Goal: Information Seeking & Learning: Learn about a topic

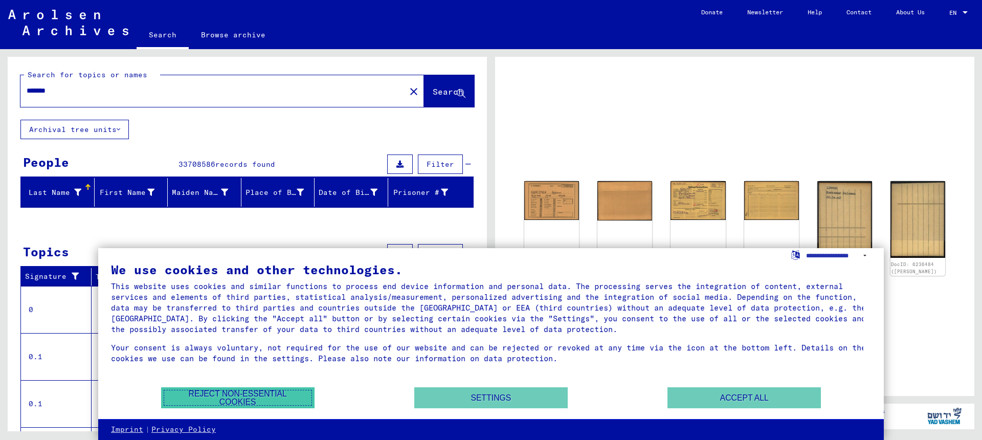
click at [284, 394] on button "Reject non-essential cookies" at bounding box center [237, 397] width 153 height 21
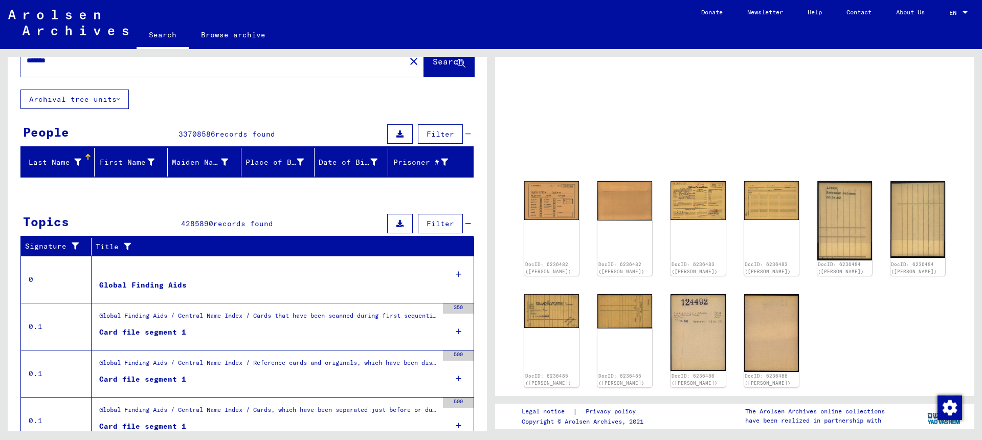
scroll to position [37, 0]
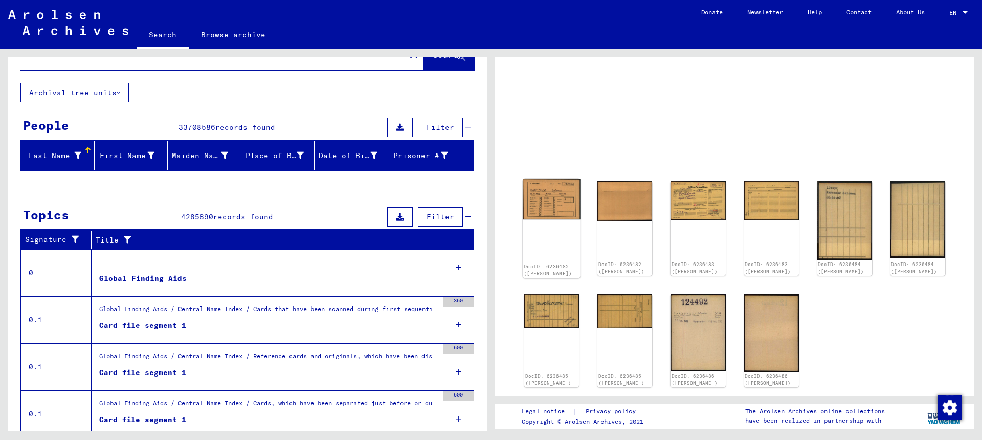
click at [566, 253] on div "DocID: 6236482 ([PERSON_NAME])" at bounding box center [552, 228] width 58 height 99
click at [568, 201] on img at bounding box center [552, 199] width 58 height 41
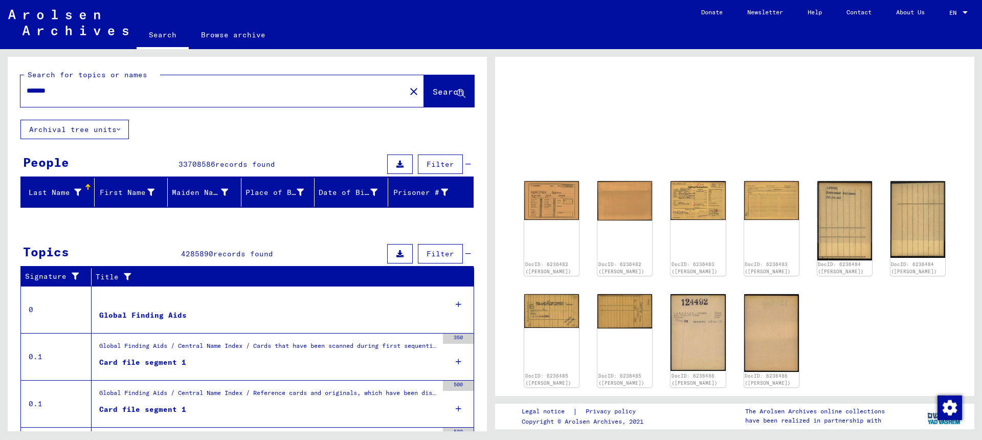
scroll to position [120, 0]
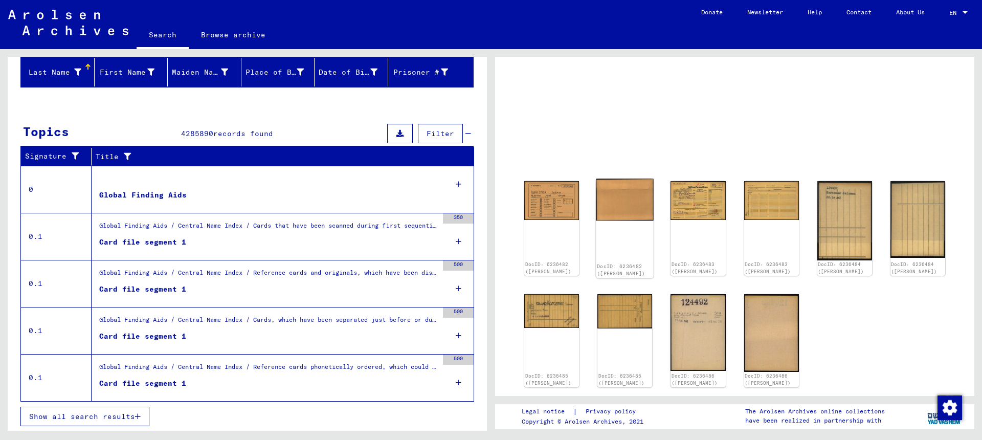
click at [621, 202] on img at bounding box center [625, 199] width 58 height 41
click at [847, 229] on img at bounding box center [845, 220] width 58 height 83
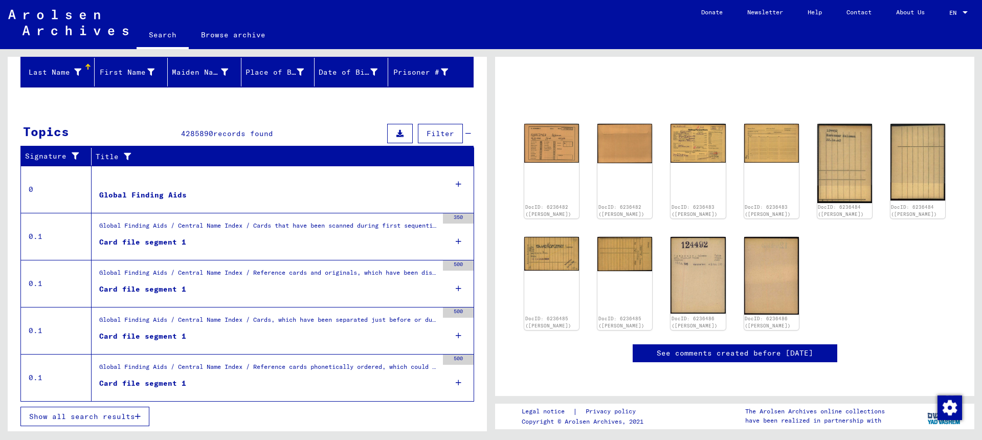
scroll to position [273, 0]
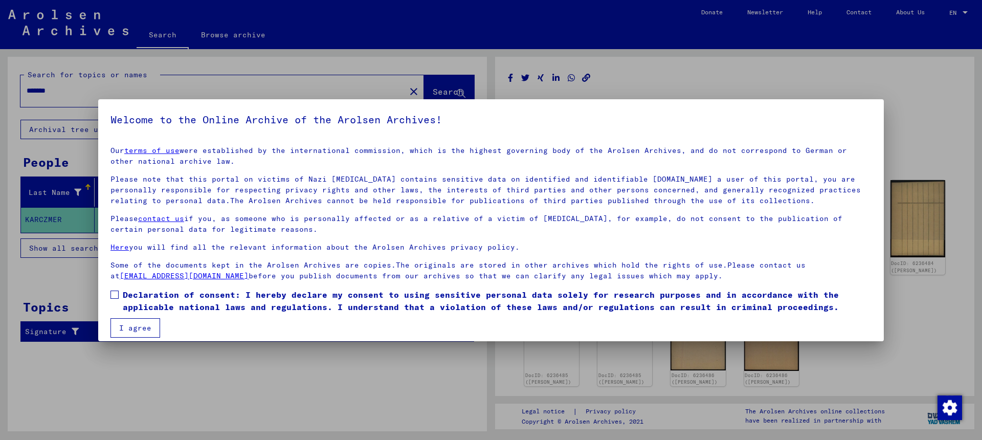
click at [147, 298] on span "Declaration of consent: I hereby declare my consent to using sensitive personal…" at bounding box center [497, 301] width 749 height 25
click at [153, 330] on button "I agree" at bounding box center [135, 327] width 50 height 19
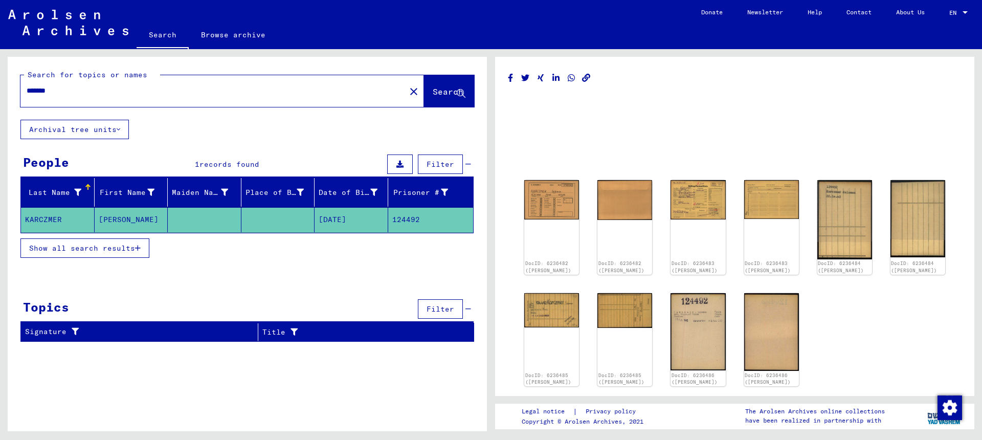
click at [373, 216] on mat-cell "[DATE]" at bounding box center [352, 219] width 74 height 25
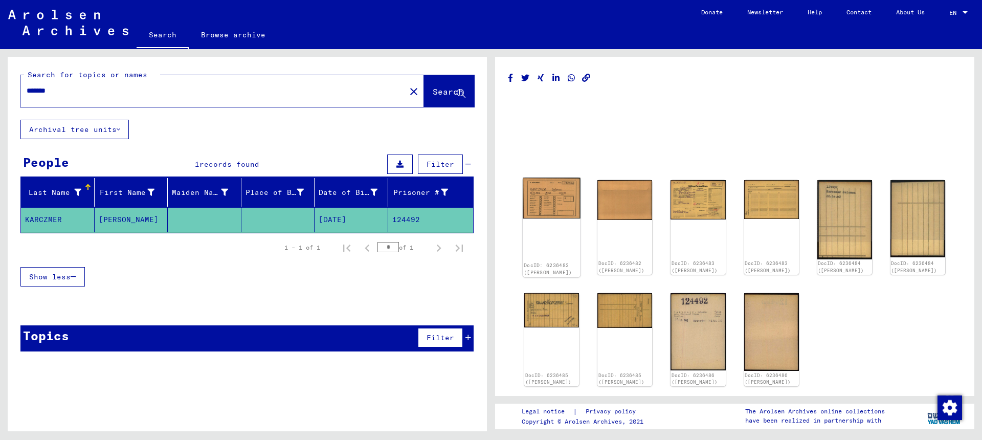
click at [546, 198] on img at bounding box center [552, 198] width 58 height 41
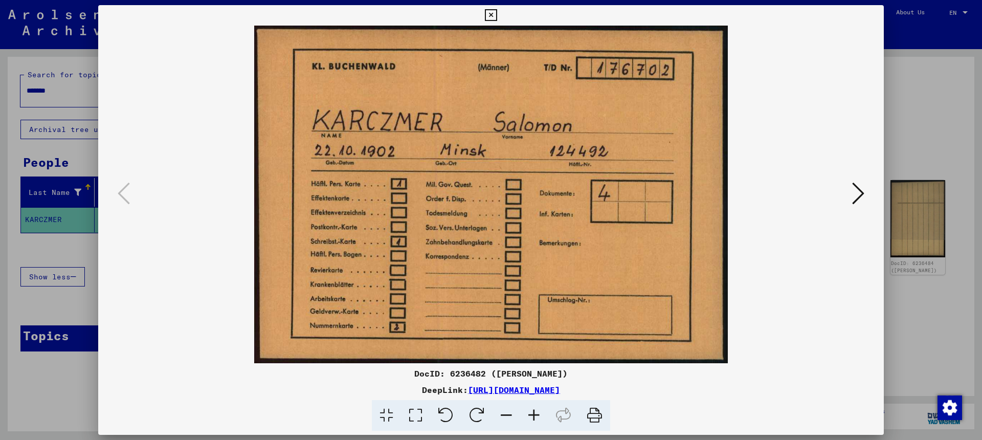
click at [857, 193] on icon at bounding box center [858, 193] width 12 height 25
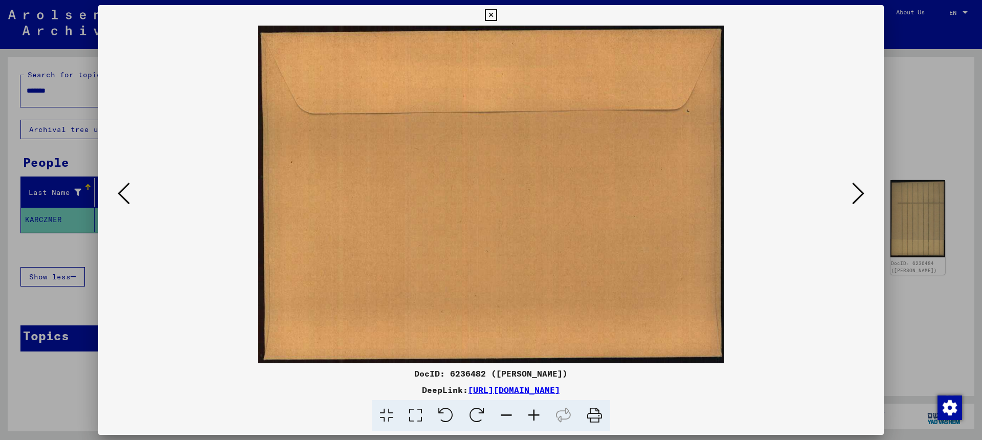
click at [859, 195] on icon at bounding box center [858, 193] width 12 height 25
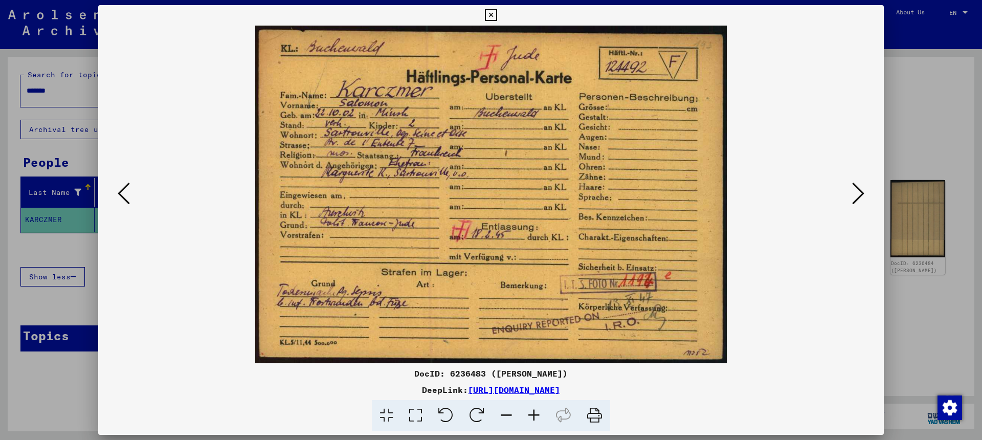
click at [859, 195] on icon at bounding box center [858, 193] width 12 height 25
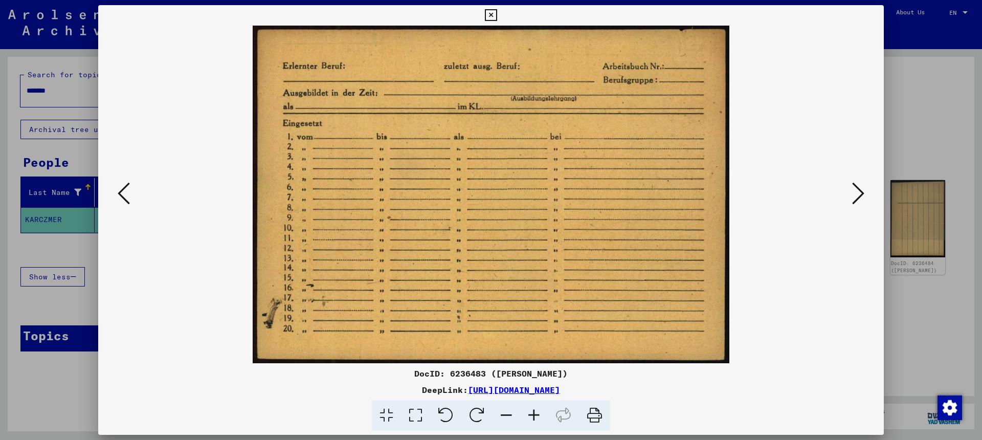
click at [859, 195] on icon at bounding box center [858, 193] width 12 height 25
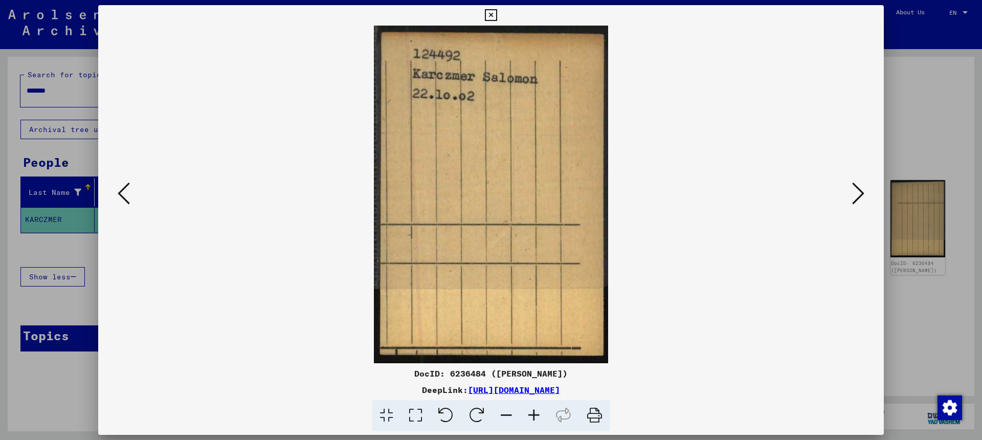
click at [859, 195] on icon at bounding box center [858, 193] width 12 height 25
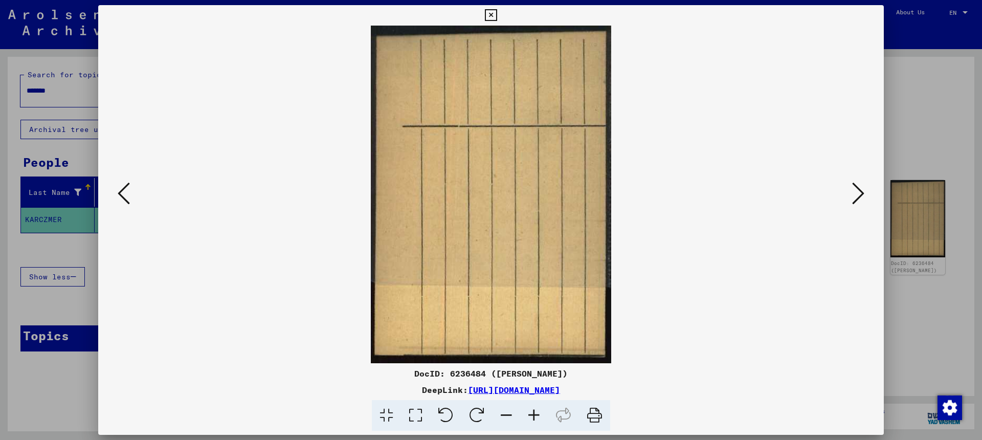
click at [859, 195] on icon at bounding box center [858, 193] width 12 height 25
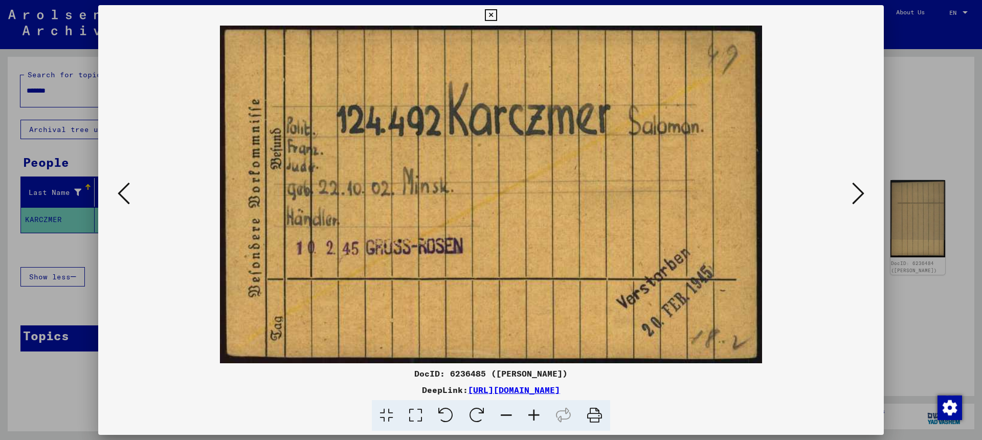
click at [859, 195] on icon at bounding box center [858, 193] width 12 height 25
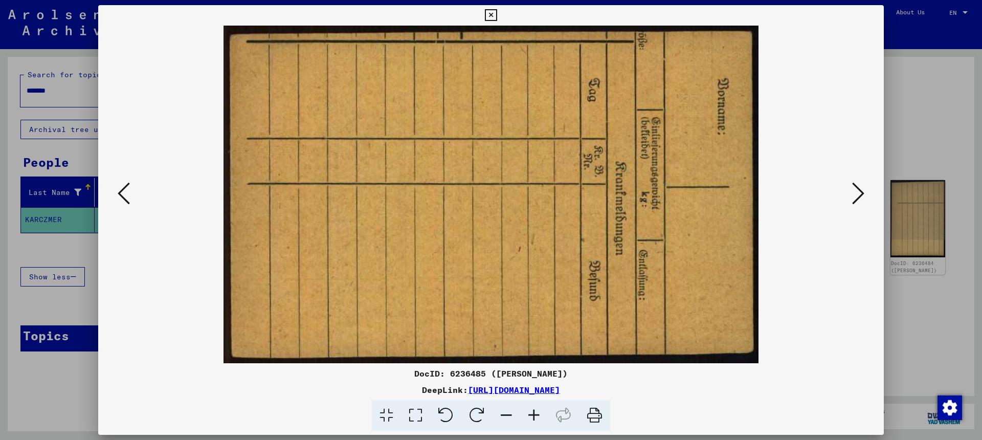
click at [859, 195] on icon at bounding box center [858, 193] width 12 height 25
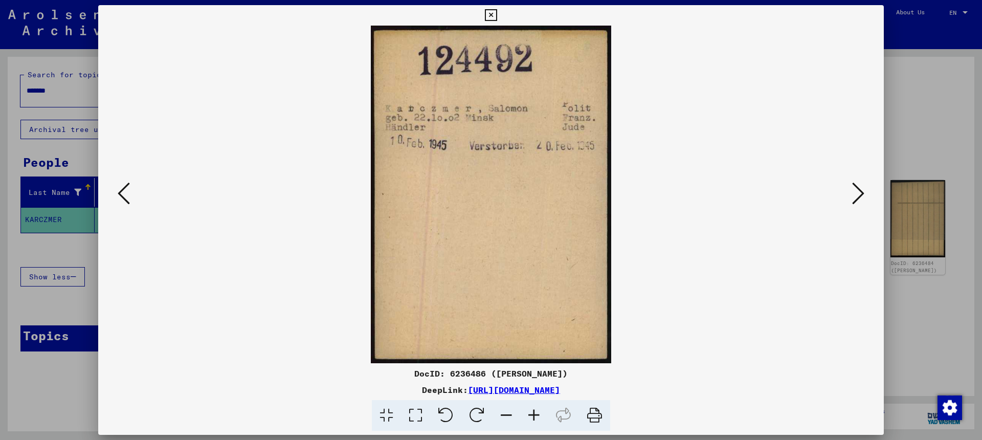
click at [859, 195] on icon at bounding box center [858, 193] width 12 height 25
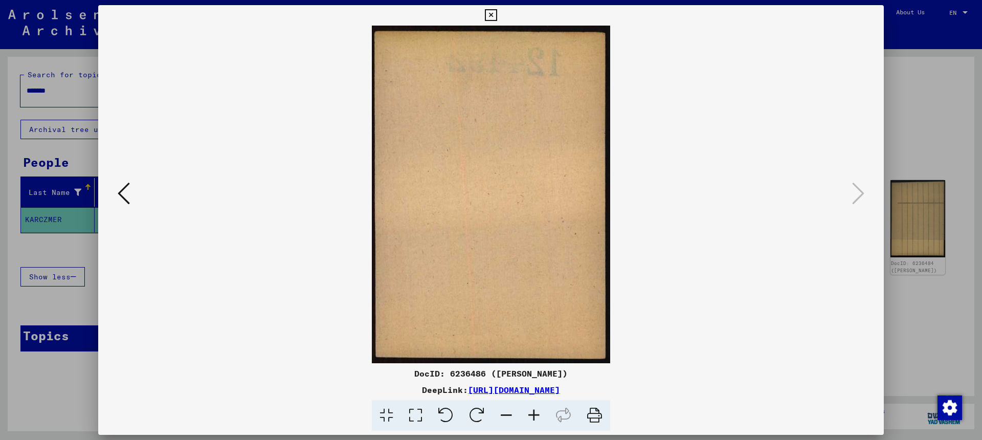
click at [964, 147] on div at bounding box center [491, 220] width 982 height 440
